Goal: Check status

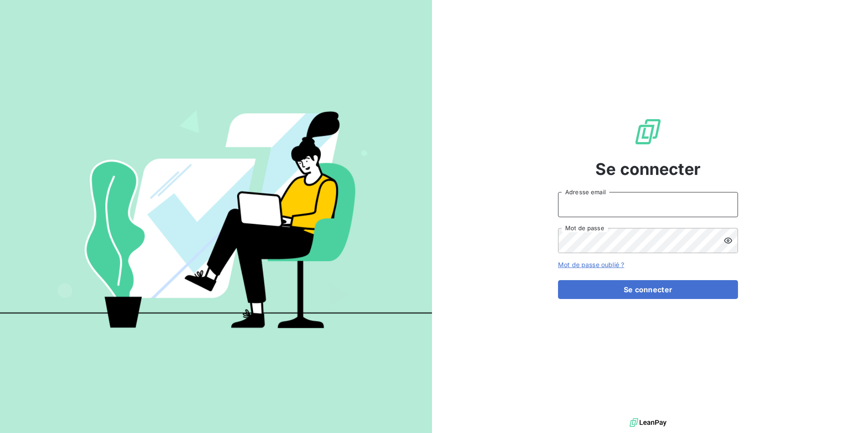
click at [646, 198] on input "Adresse email" at bounding box center [648, 204] width 180 height 25
type input "admin@graitecusa"
click at [558, 280] on button "Se connecter" at bounding box center [648, 289] width 180 height 19
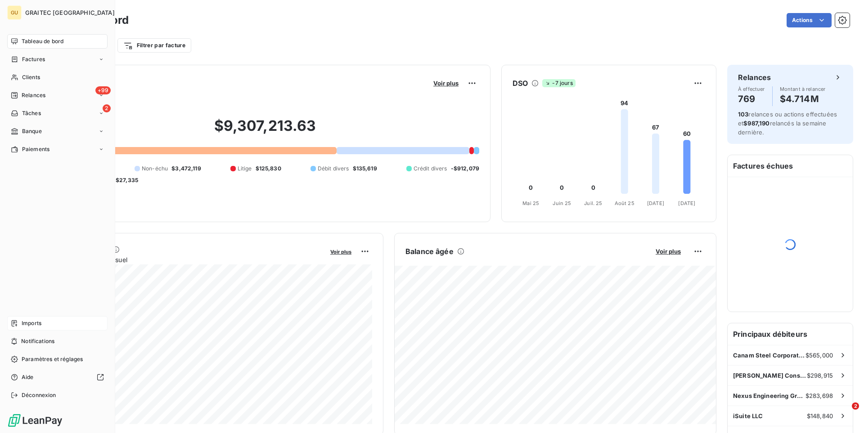
click at [22, 323] on span "Imports" at bounding box center [32, 324] width 20 height 8
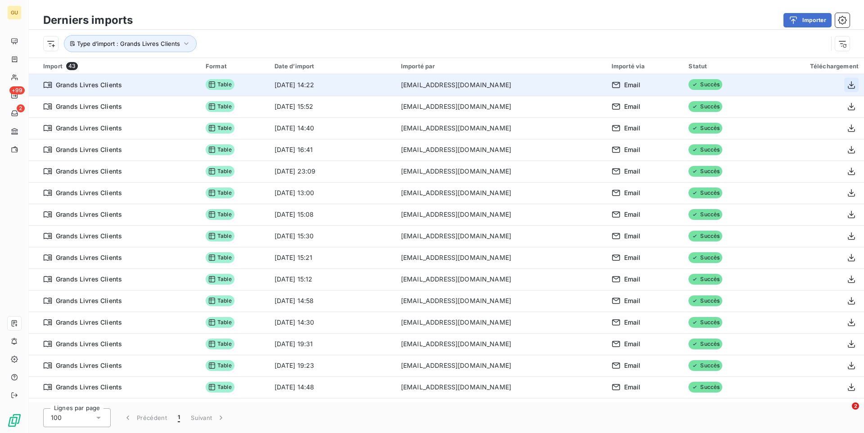
click at [850, 85] on icon "button" at bounding box center [851, 85] width 7 height 8
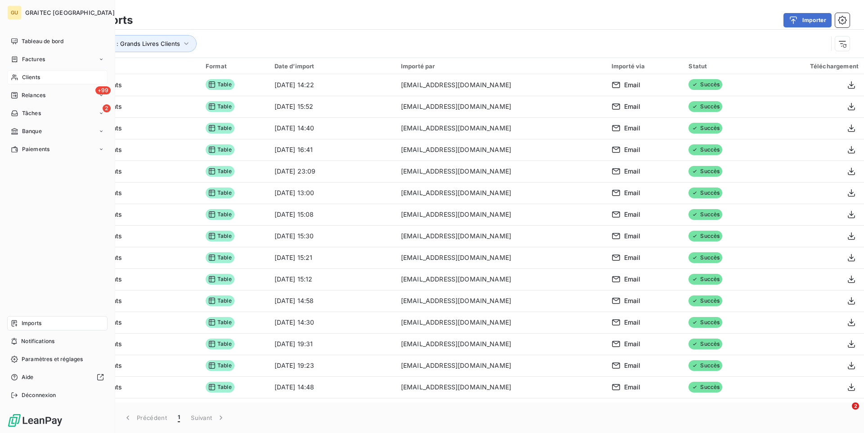
click at [29, 81] on div "Clients" at bounding box center [57, 77] width 100 height 14
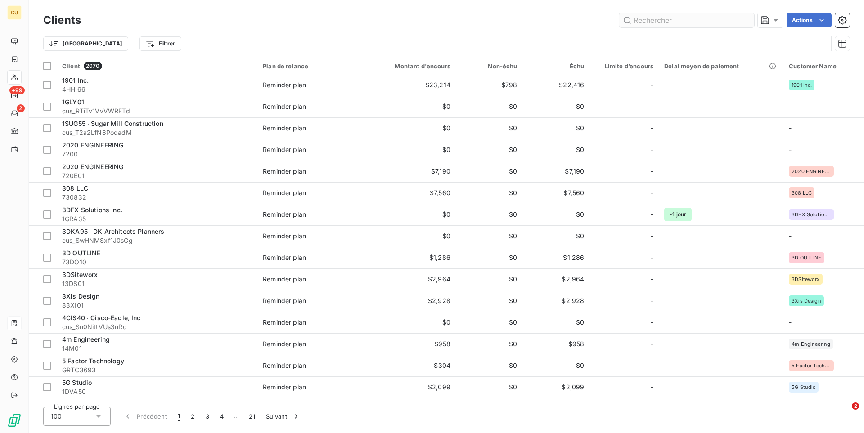
click at [684, 18] on input "text" at bounding box center [686, 20] width 135 height 14
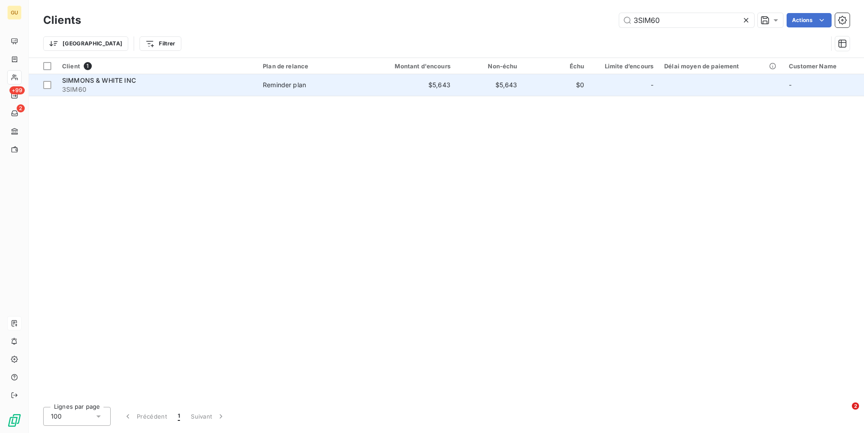
type input "3SIM60"
click at [362, 91] on td "Reminder plan" at bounding box center [311, 85] width 109 height 22
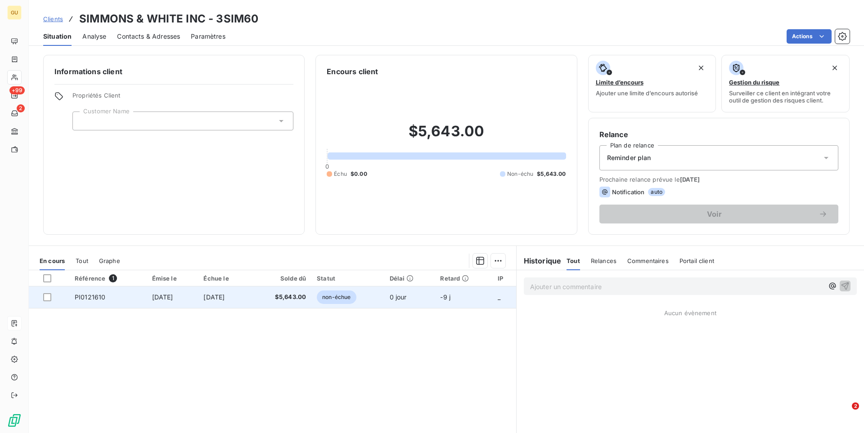
click at [149, 307] on td "[DATE]" at bounding box center [173, 298] width 52 height 22
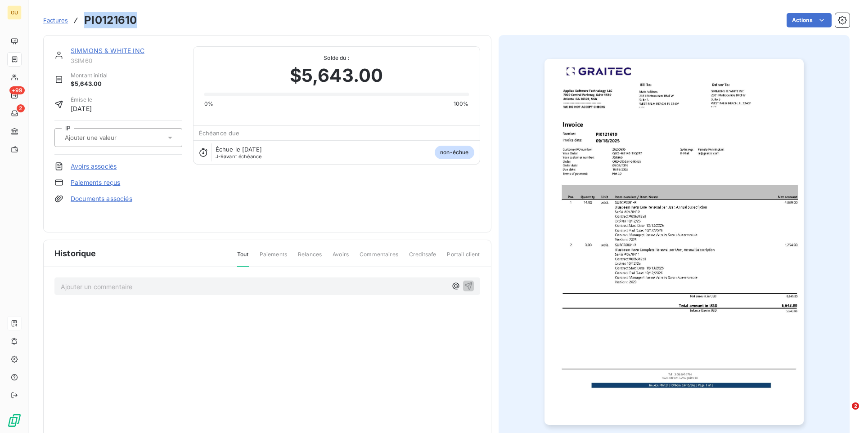
drag, startPoint x: 86, startPoint y: 22, endPoint x: 155, endPoint y: 17, distance: 69.5
click at [155, 17] on div "Factures PI0121610 Actions" at bounding box center [446, 20] width 807 height 19
copy h3 "PI0121610"
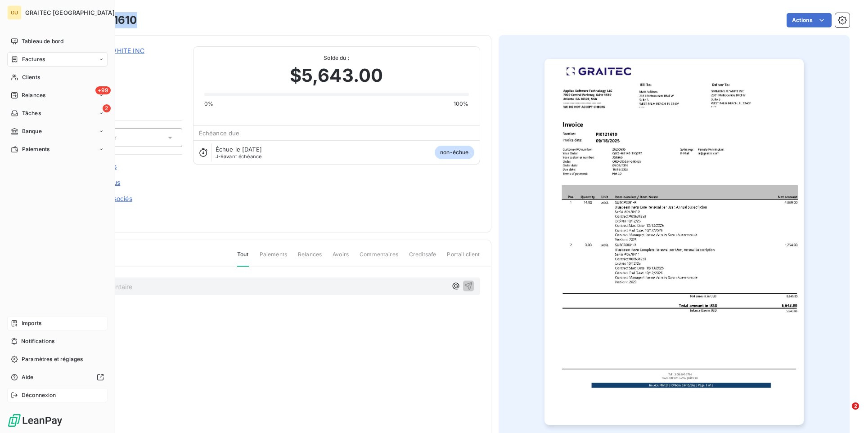
click at [16, 397] on icon at bounding box center [14, 395] width 6 height 5
